Goal: Task Accomplishment & Management: Use online tool/utility

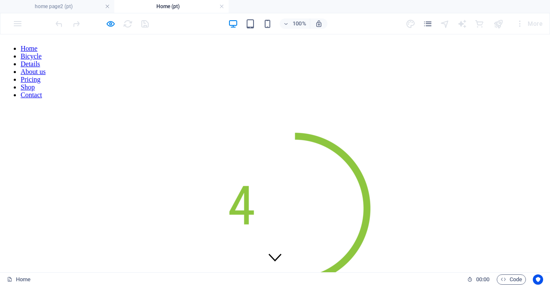
scroll to position [1586, 0]
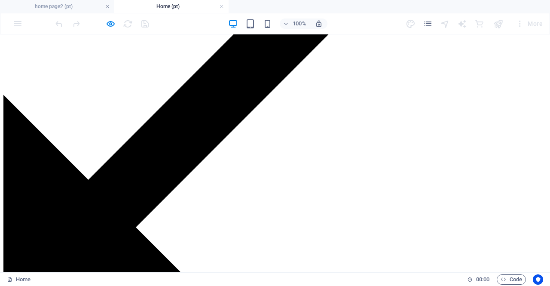
click at [428, 25] on icon "pages" at bounding box center [428, 24] width 10 height 10
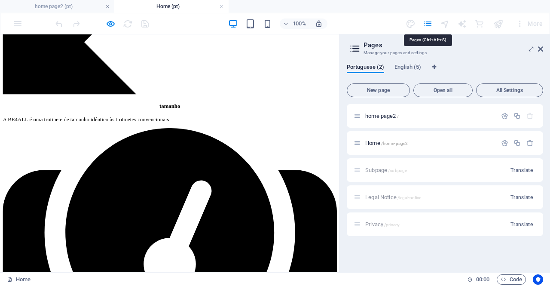
scroll to position [1844, 0]
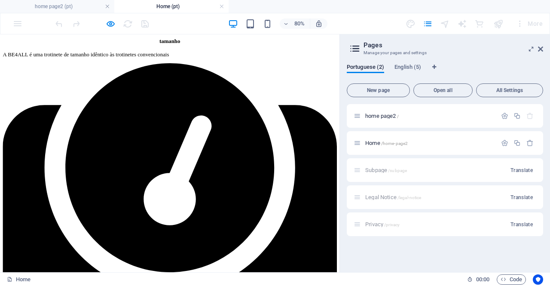
scroll to position [1595, 0]
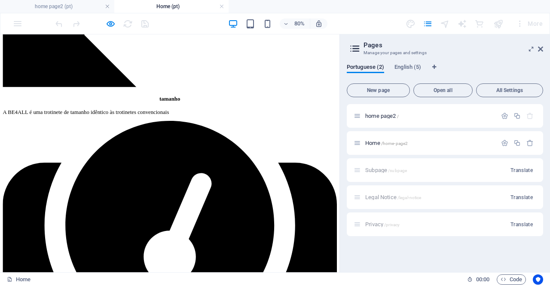
drag, startPoint x: 78, startPoint y: 182, endPoint x: 36, endPoint y: 183, distance: 42.5
click at [374, 144] on span "Home /home-page2" at bounding box center [386, 143] width 43 height 6
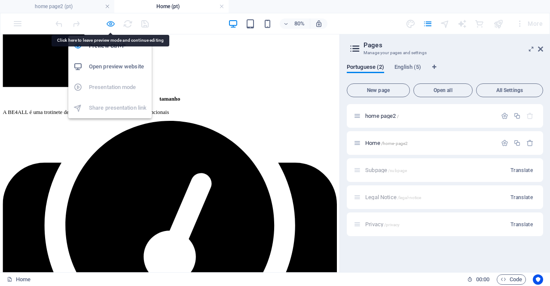
click at [107, 21] on icon "button" at bounding box center [111, 24] width 10 height 10
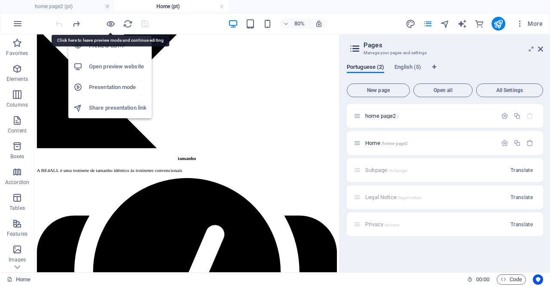
scroll to position [1819, 0]
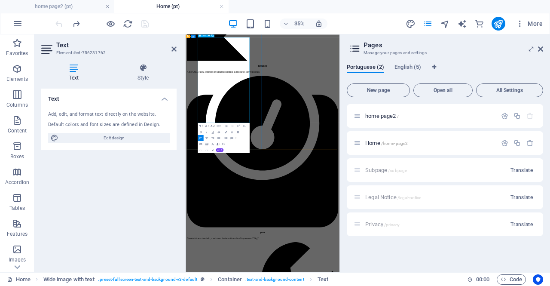
drag, startPoint x: 269, startPoint y: 272, endPoint x: 242, endPoint y: 180, distance: 95.8
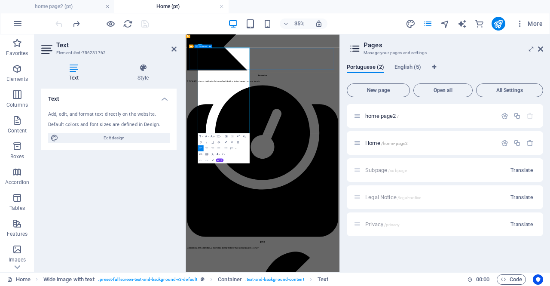
scroll to position [2197, 0]
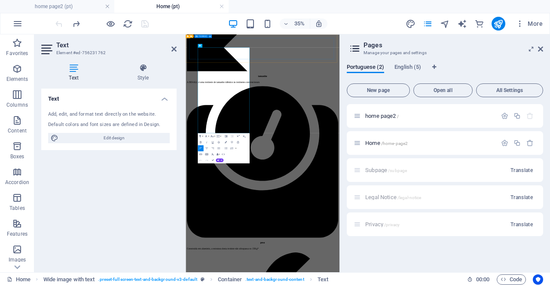
drag, startPoint x: 264, startPoint y: 278, endPoint x: 220, endPoint y: 79, distance: 203.5
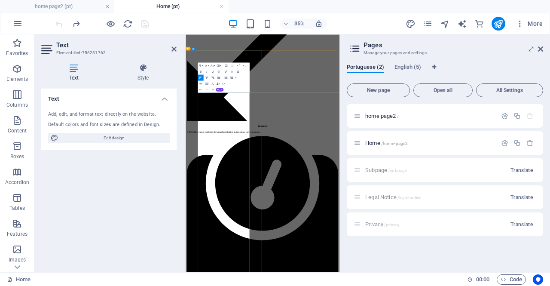
scroll to position [2069, 0]
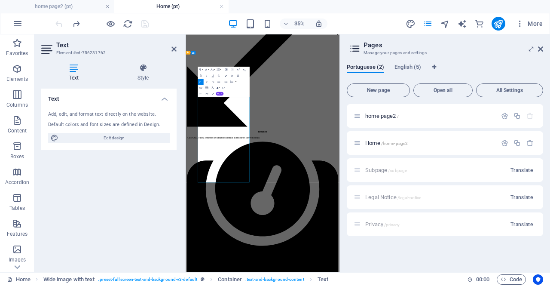
scroll to position [2026, 0]
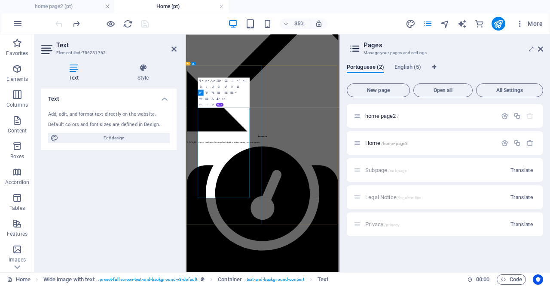
drag, startPoint x: 342, startPoint y: 367, endPoint x: 321, endPoint y: 413, distance: 50.9
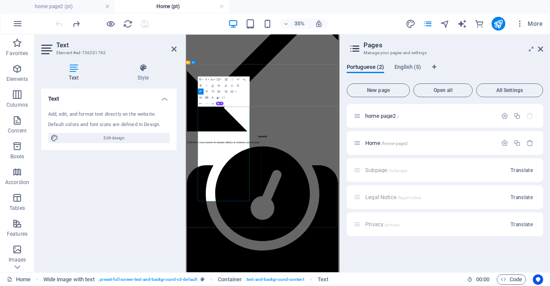
scroll to position [2069, 0]
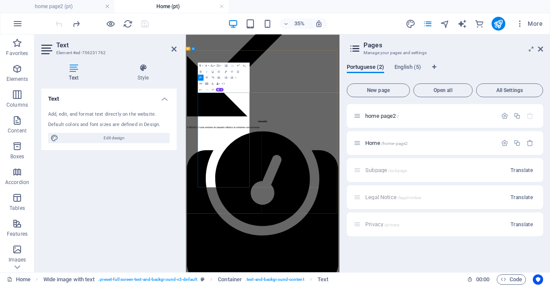
drag, startPoint x: 323, startPoint y: 373, endPoint x: 322, endPoint y: 406, distance: 32.6
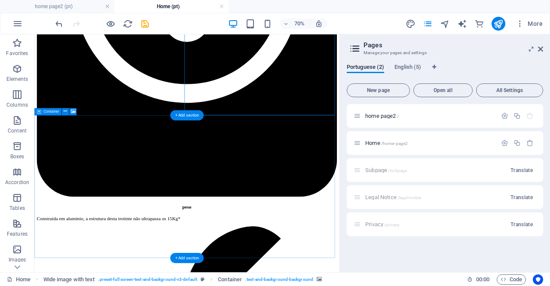
scroll to position [1983, 0]
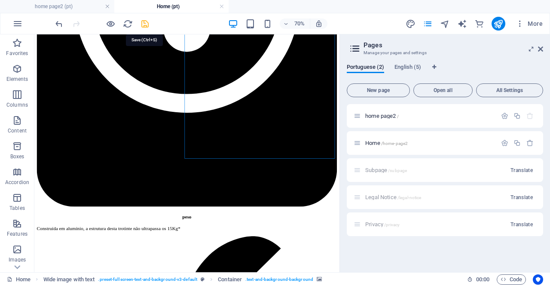
click at [143, 24] on icon "save" at bounding box center [145, 24] width 10 height 10
checkbox input "false"
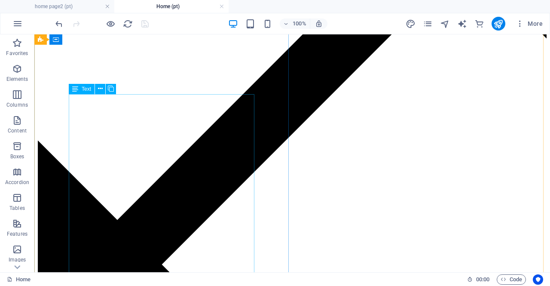
scroll to position [1590, 0]
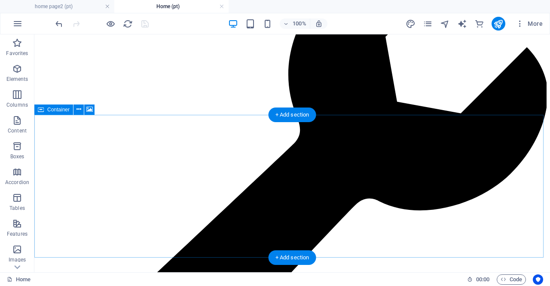
scroll to position [2535, 0]
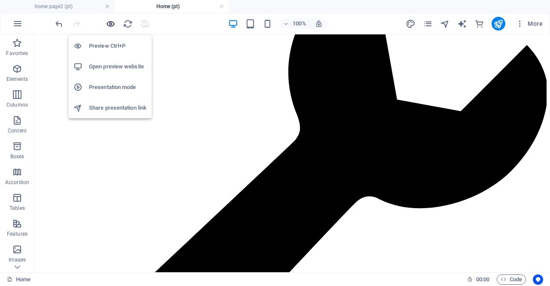
click at [109, 24] on icon "button" at bounding box center [111, 24] width 10 height 10
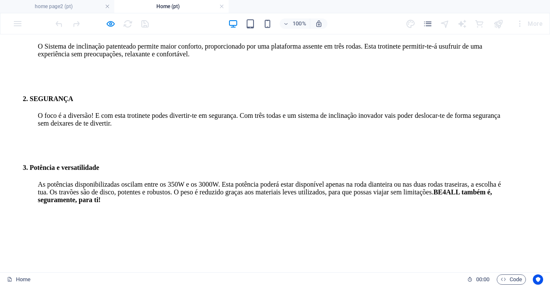
scroll to position [945, 0]
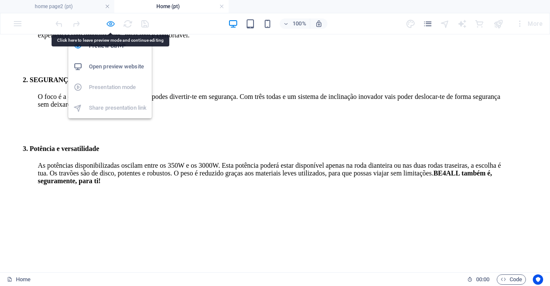
click at [111, 24] on icon "button" at bounding box center [111, 24] width 10 height 10
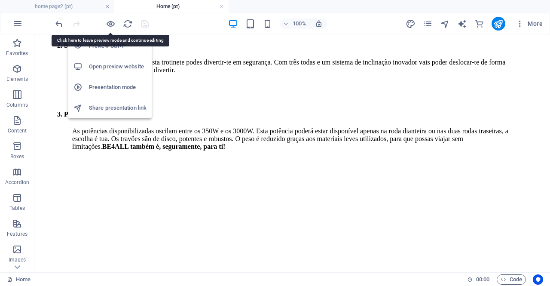
scroll to position [1068, 0]
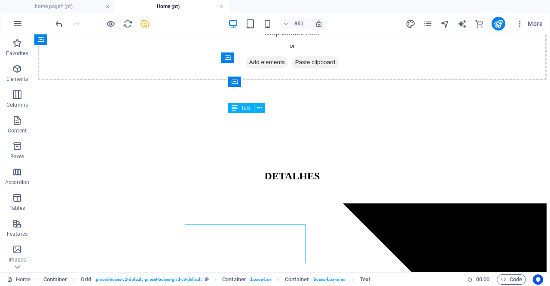
scroll to position [1068, 0]
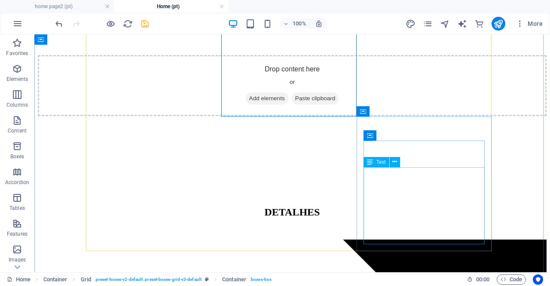
scroll to position [1154, 0]
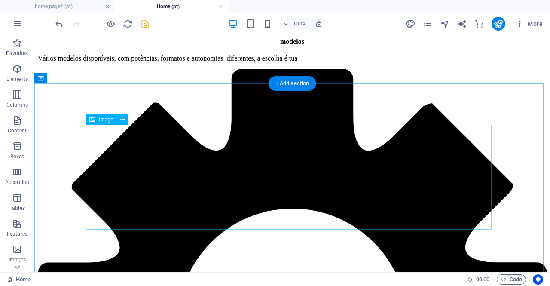
scroll to position [2958, 0]
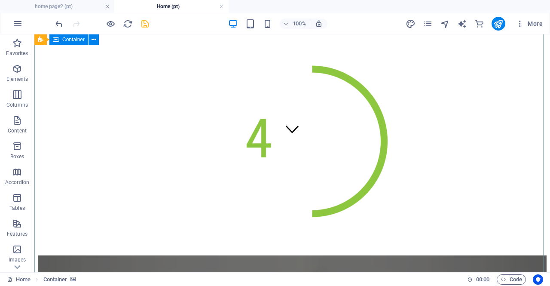
scroll to position [123, 0]
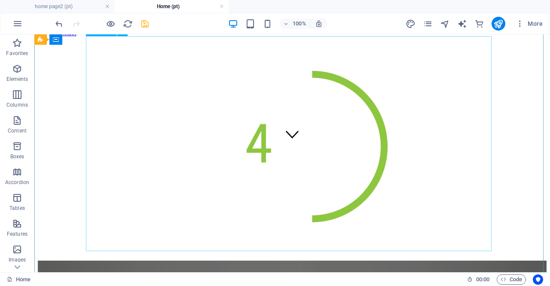
click at [339, 190] on figure at bounding box center [292, 152] width 509 height 216
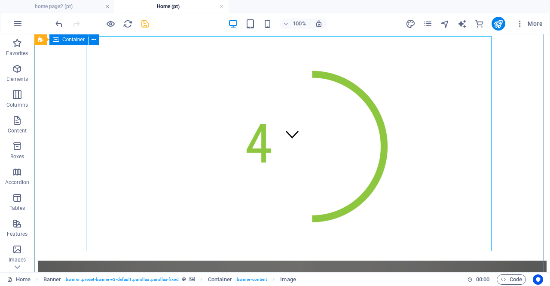
click at [523, 176] on div at bounding box center [292, 152] width 509 height 216
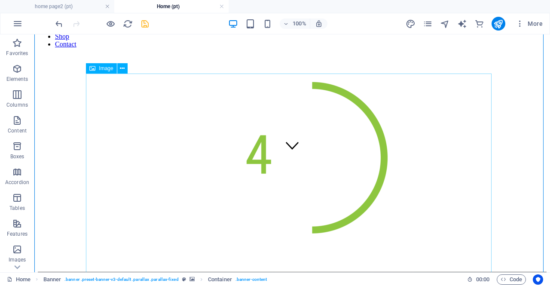
scroll to position [129, 0]
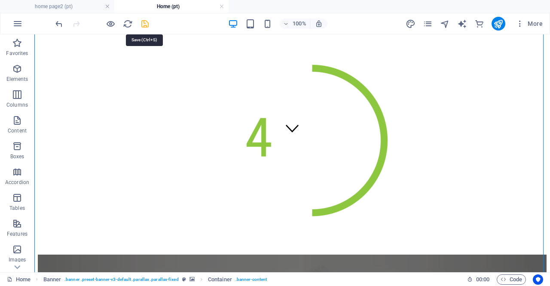
click at [143, 25] on icon "save" at bounding box center [145, 24] width 10 height 10
checkbox input "false"
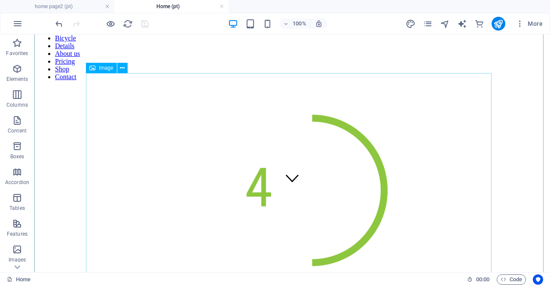
scroll to position [86, 0]
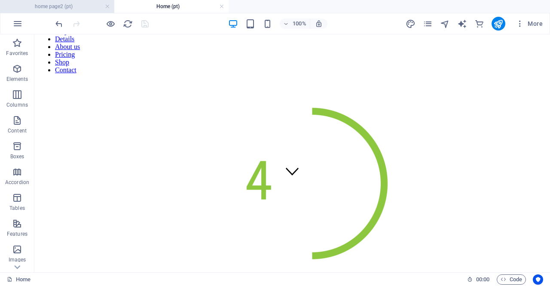
click at [57, 6] on h4 "home page2 (pt)" at bounding box center [57, 6] width 114 height 9
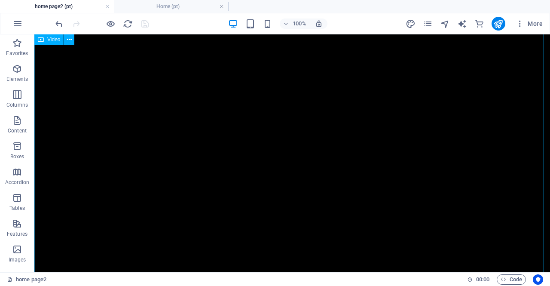
scroll to position [43, 0]
